Goal: Task Accomplishment & Management: Manage account settings

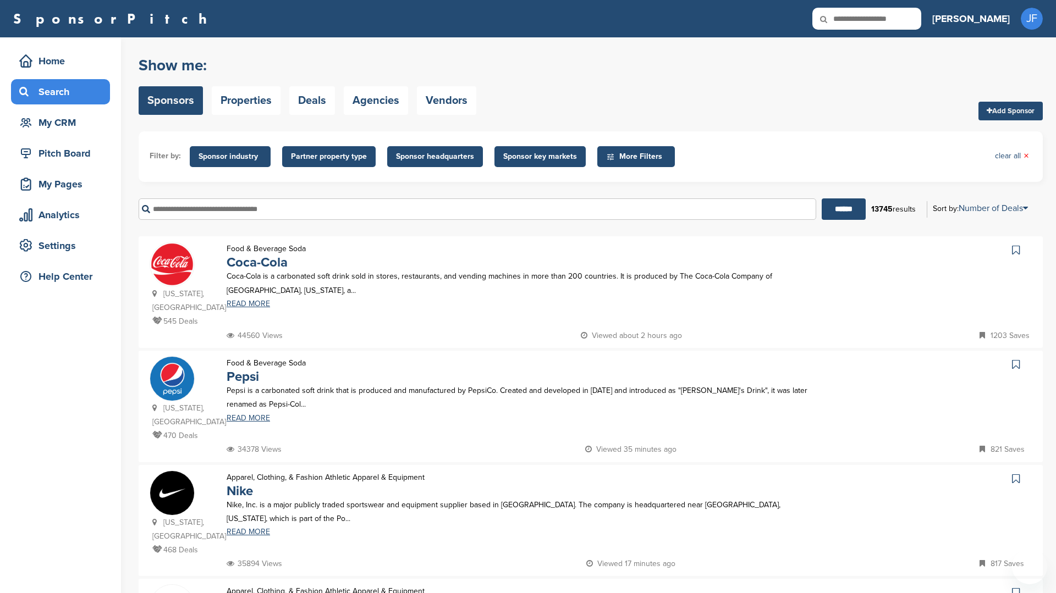
click at [904, 81] on div "Show me: Sponsors Properties Deals Agencies Vendors Add Sponsor" at bounding box center [591, 86] width 904 height 70
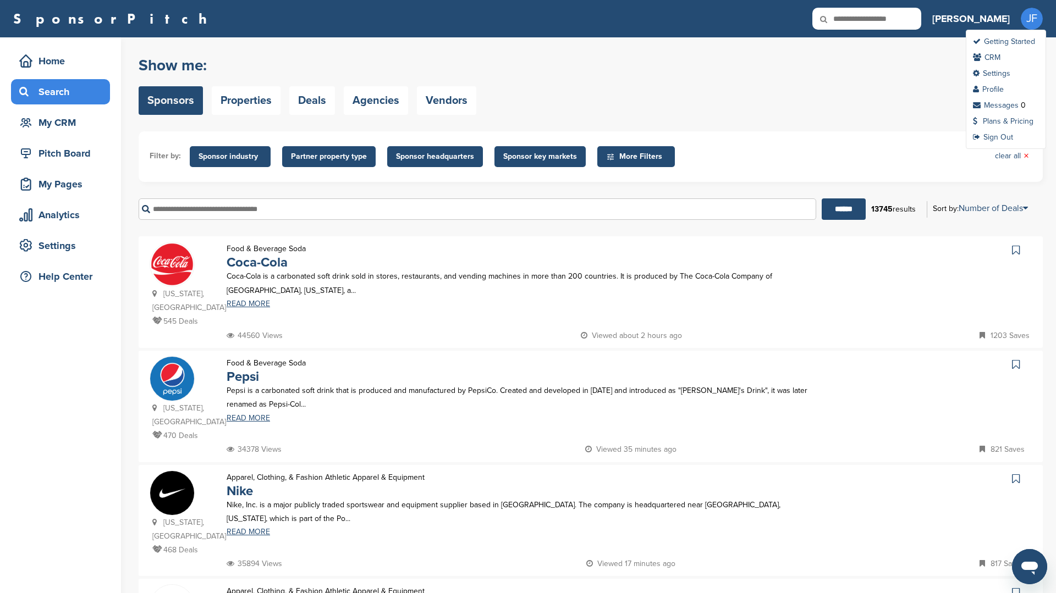
click at [1026, 15] on span "JF" at bounding box center [1031, 19] width 22 height 22
click at [1013, 123] on link "Plans & Pricing" at bounding box center [1003, 121] width 60 height 9
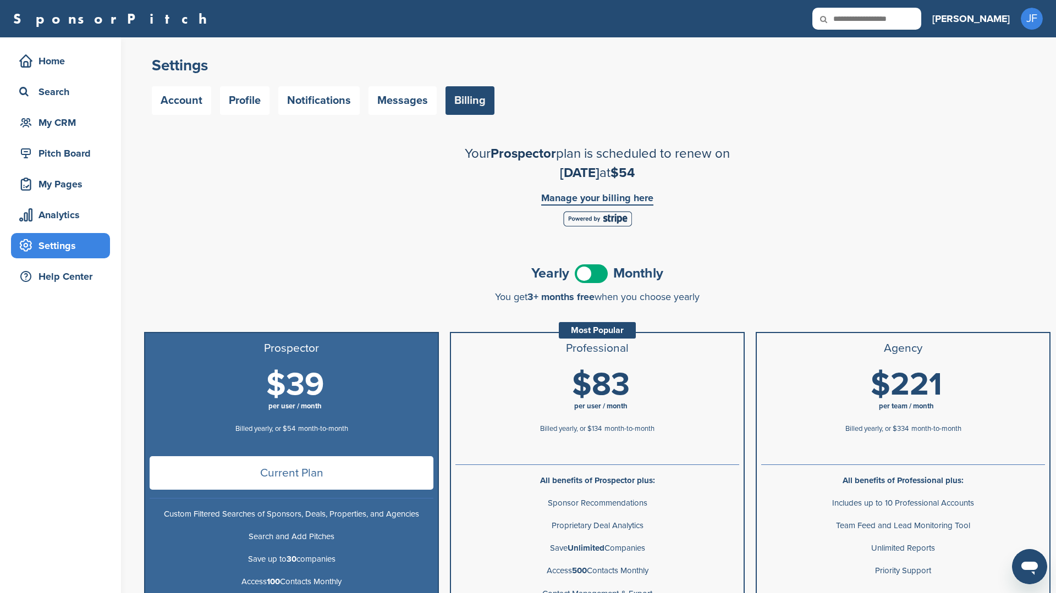
click at [619, 197] on link "Manage your billing here" at bounding box center [597, 199] width 112 height 13
